Goal: Check status: Check status

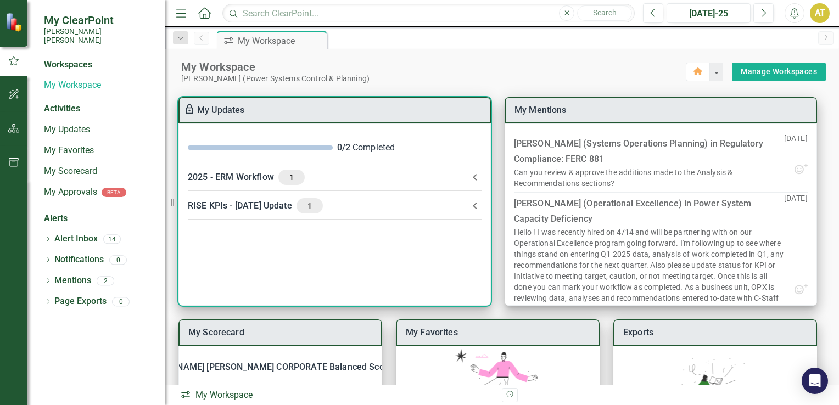
click at [431, 205] on div "RISE KPIs - [DATE] Update 1" at bounding box center [328, 205] width 280 height 15
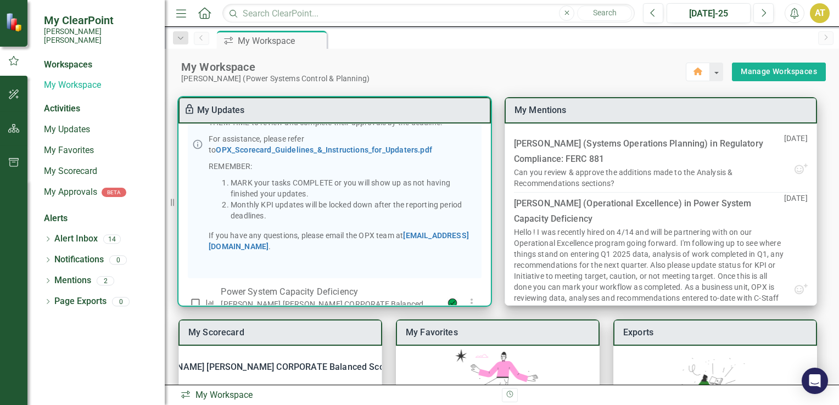
scroll to position [259, 0]
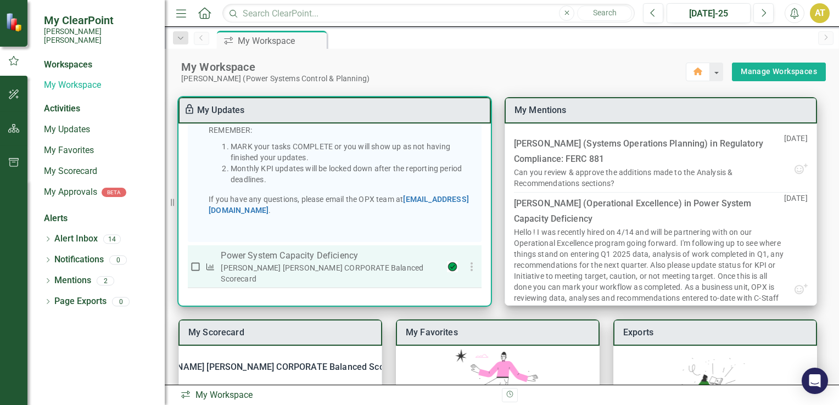
click at [299, 262] on p "Power System Capacity Deficiency" at bounding box center [330, 255] width 218 height 13
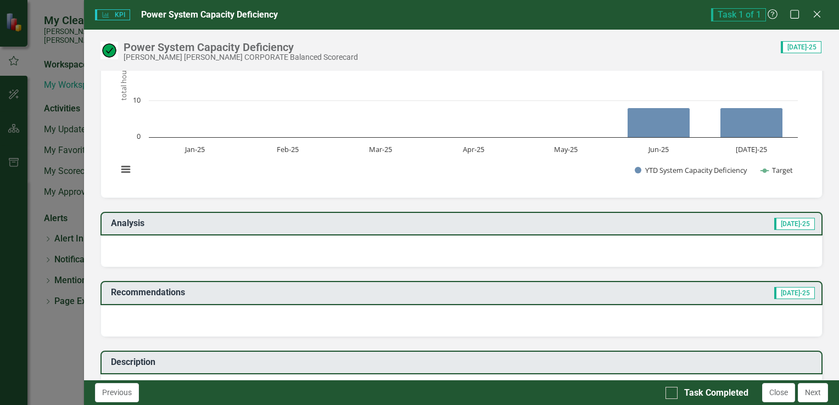
scroll to position [83, 0]
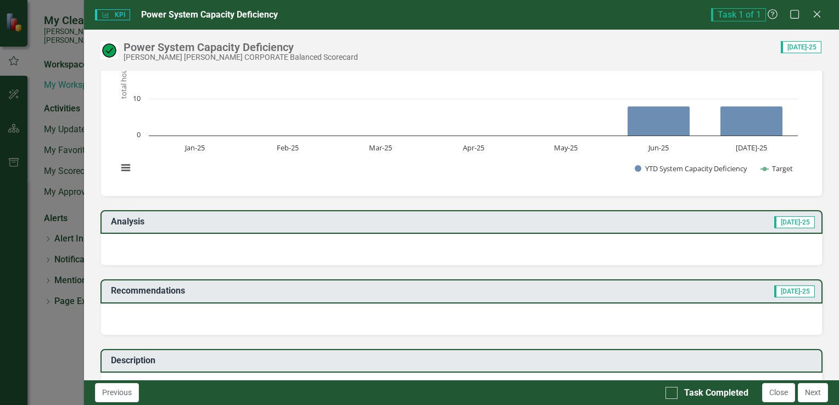
click at [482, 240] on div at bounding box center [461, 250] width 722 height 32
click at [394, 254] on div at bounding box center [461, 250] width 722 height 32
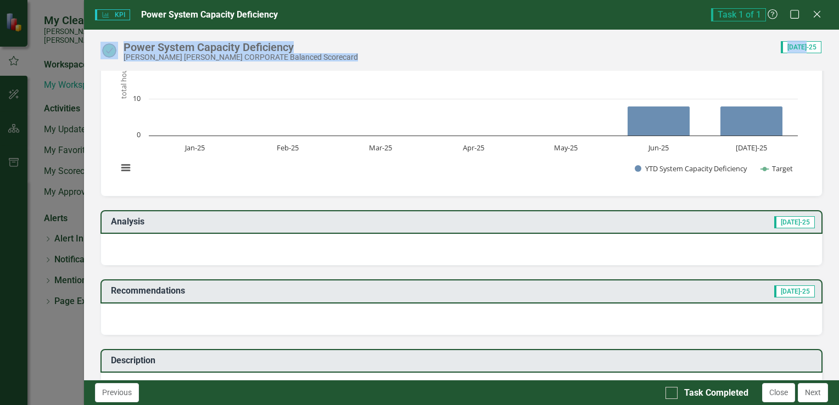
drag, startPoint x: 827, startPoint y: 134, endPoint x: 840, endPoint y: 127, distance: 15.0
click at [838, 127] on html "My ClearPoint [PERSON_NAME] [PERSON_NAME] Workspaces My Workspace Activities My…" at bounding box center [419, 202] width 839 height 405
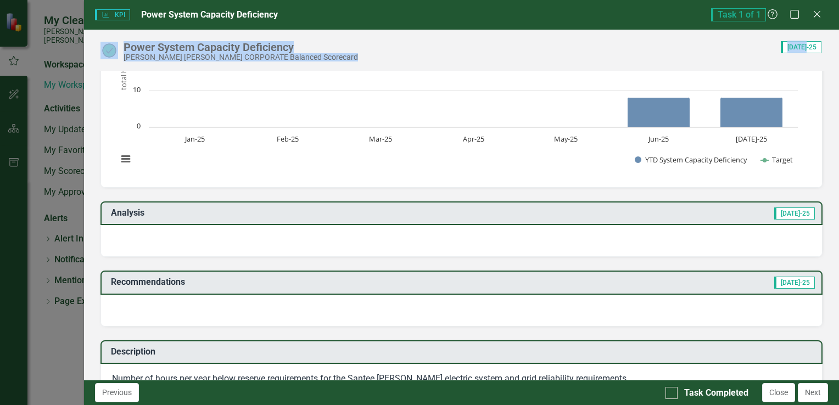
scroll to position [100, 0]
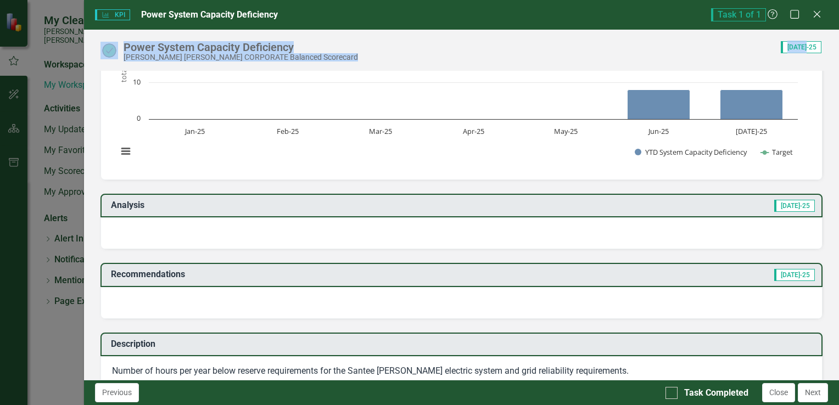
click at [419, 220] on div at bounding box center [461, 233] width 722 height 32
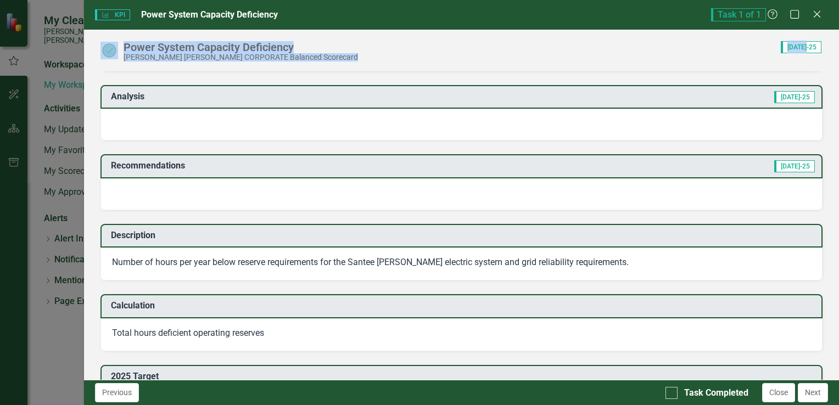
scroll to position [198, 0]
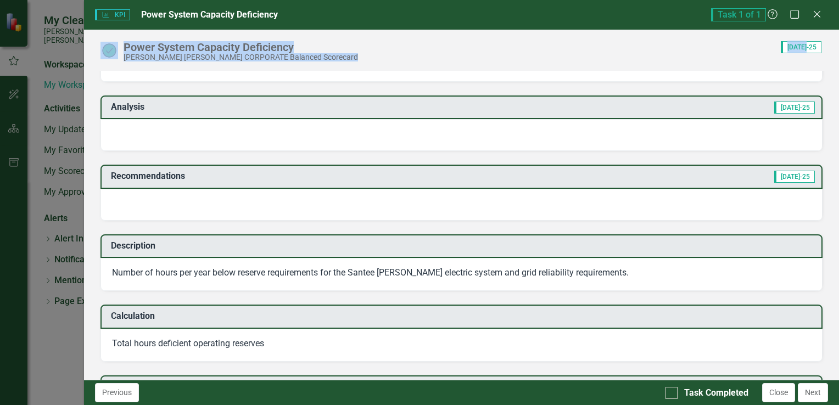
click at [682, 133] on div at bounding box center [461, 135] width 722 height 32
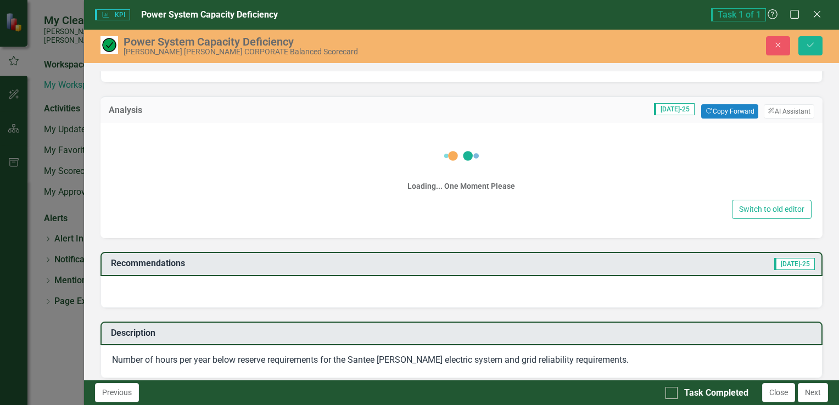
click at [672, 131] on div "Loading... One Moment Please" at bounding box center [461, 164] width 700 height 66
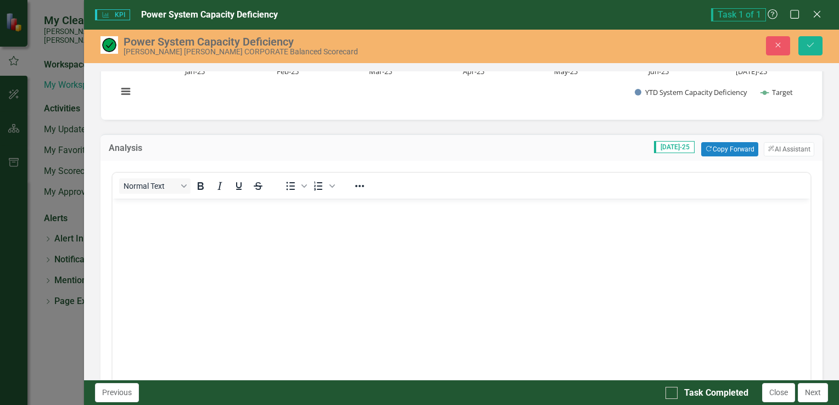
scroll to position [211, 0]
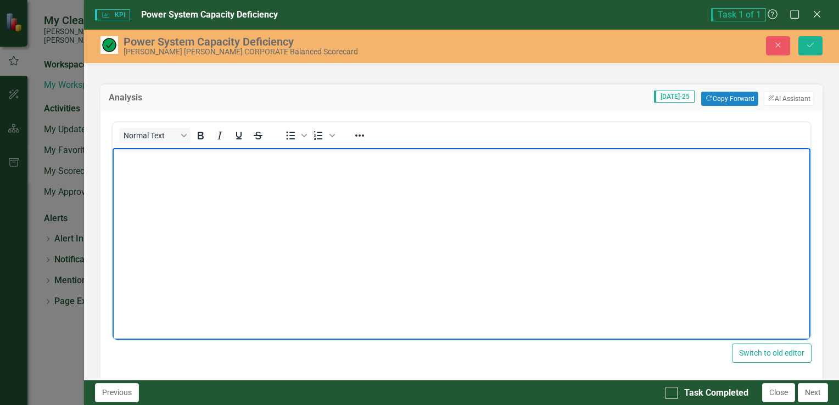
click at [510, 212] on body "Rich Text Area. Press ALT-0 for help." at bounding box center [461, 230] width 698 height 165
